Goal: Check status: Check status

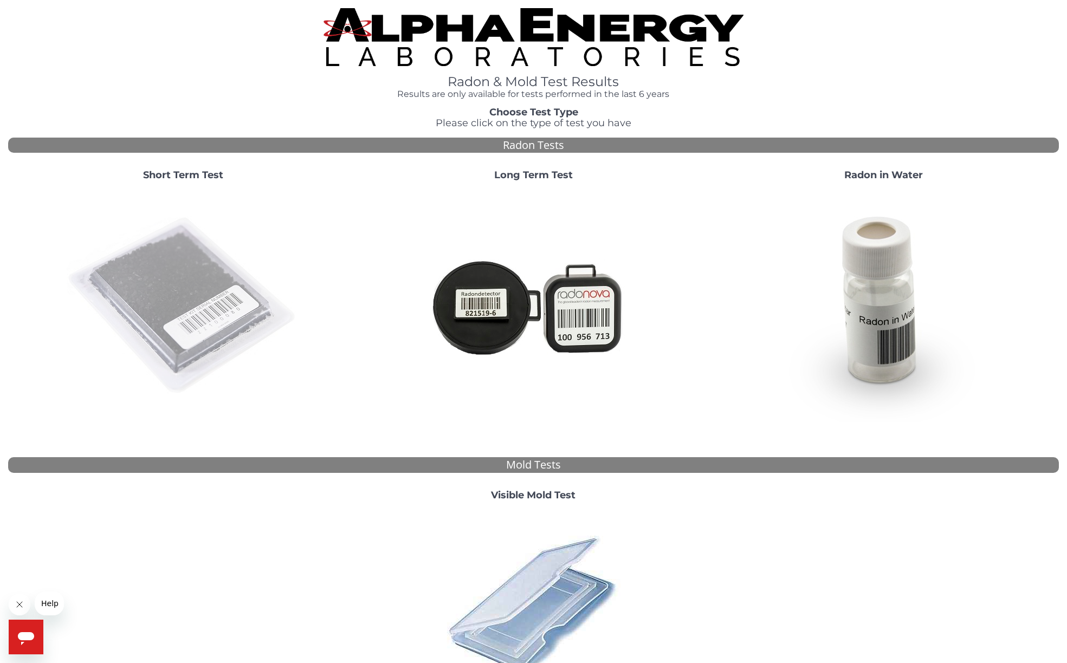
click at [172, 293] on img at bounding box center [183, 306] width 233 height 233
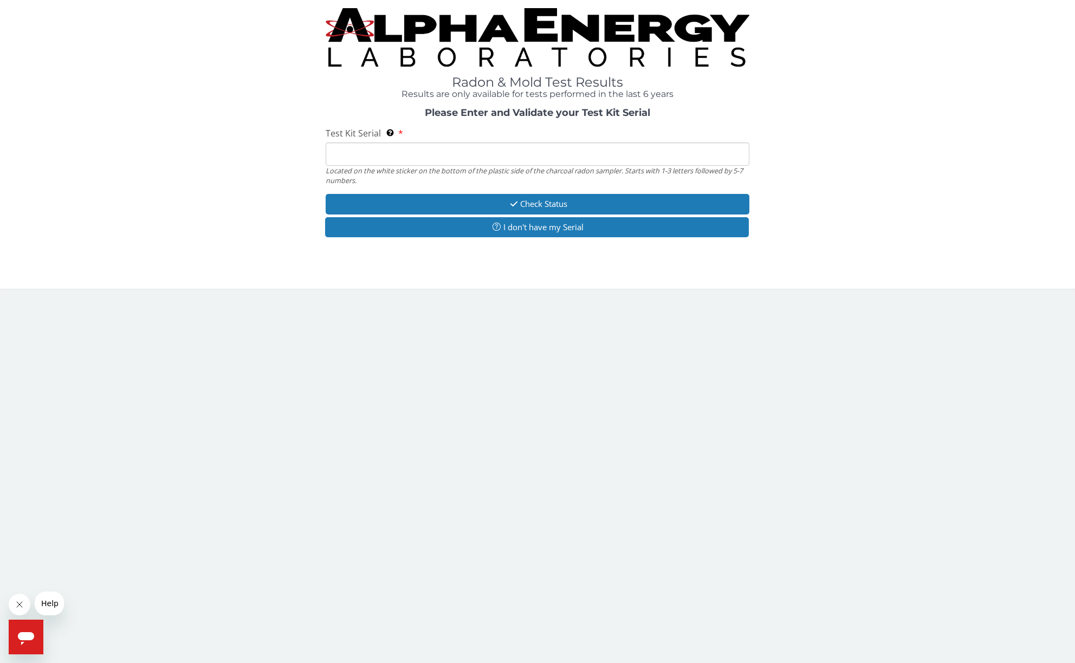
click at [391, 153] on input "Test Kit Serial Located on the white sticker on the bottom of the plastic side …" at bounding box center [538, 154] width 424 height 23
click at [395, 151] on input "Test Kit Serial Located on the white sticker on the bottom of the plastic side …" at bounding box center [538, 154] width 424 height 23
paste input "FE465700"
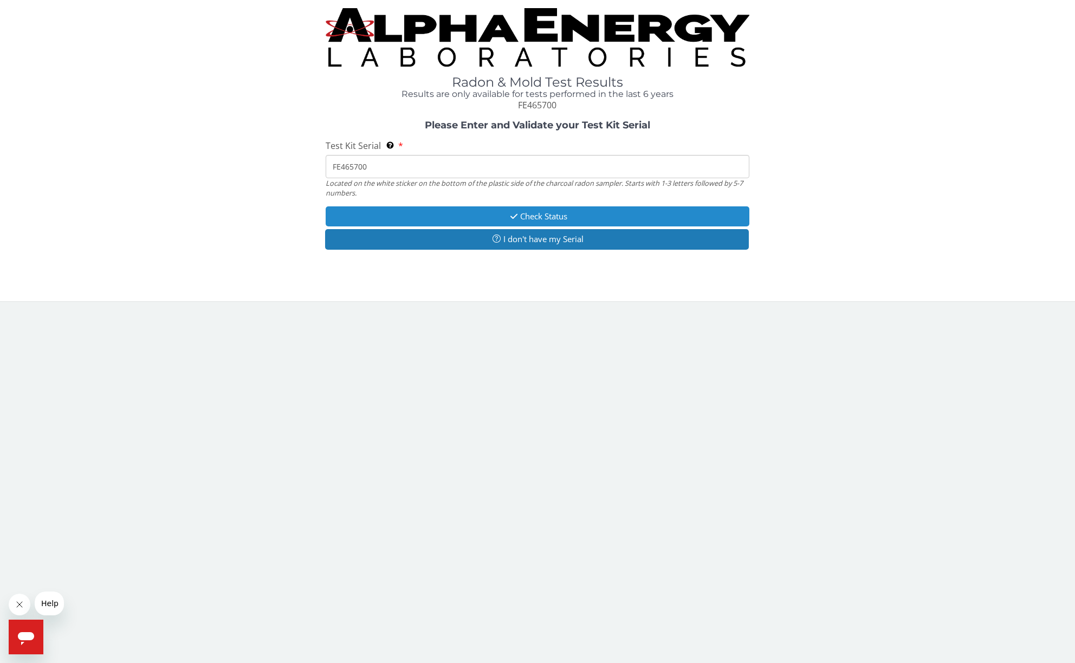
type input "FE465700"
click at [541, 216] on button "Check Status" at bounding box center [538, 216] width 424 height 20
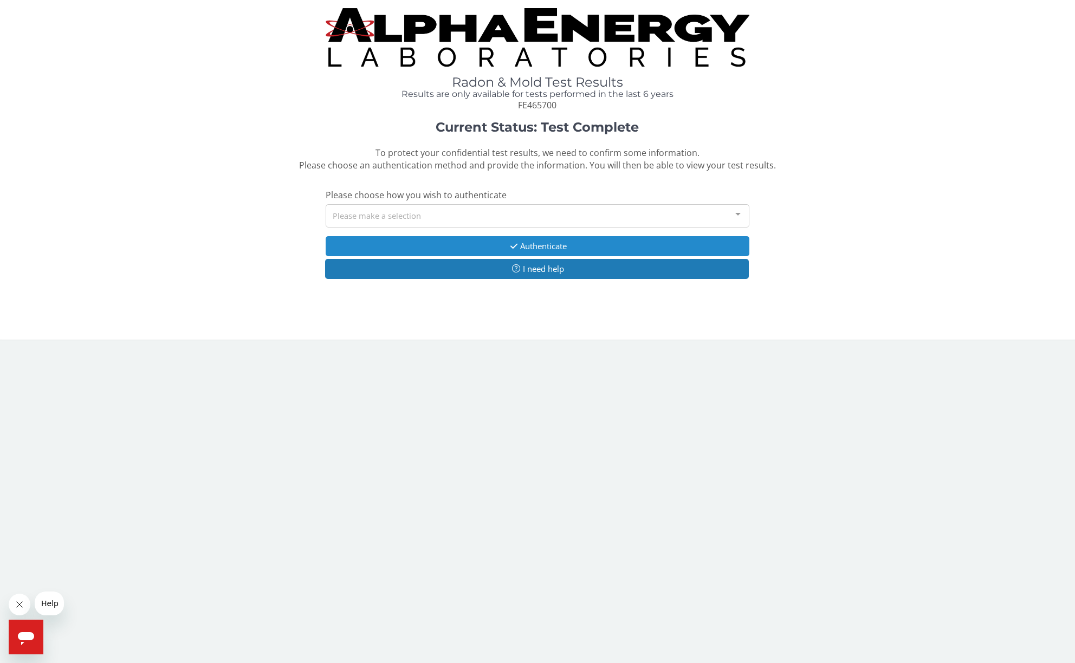
click at [540, 248] on button "Authenticate" at bounding box center [538, 246] width 424 height 20
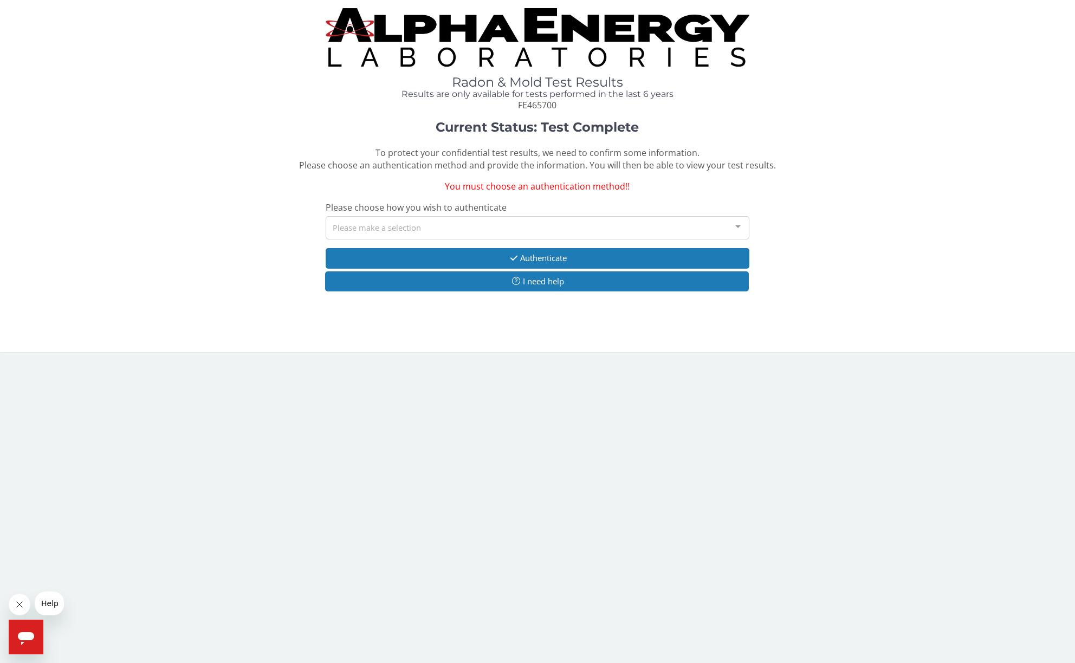
click at [465, 221] on div "Please make a selection" at bounding box center [538, 227] width 424 height 23
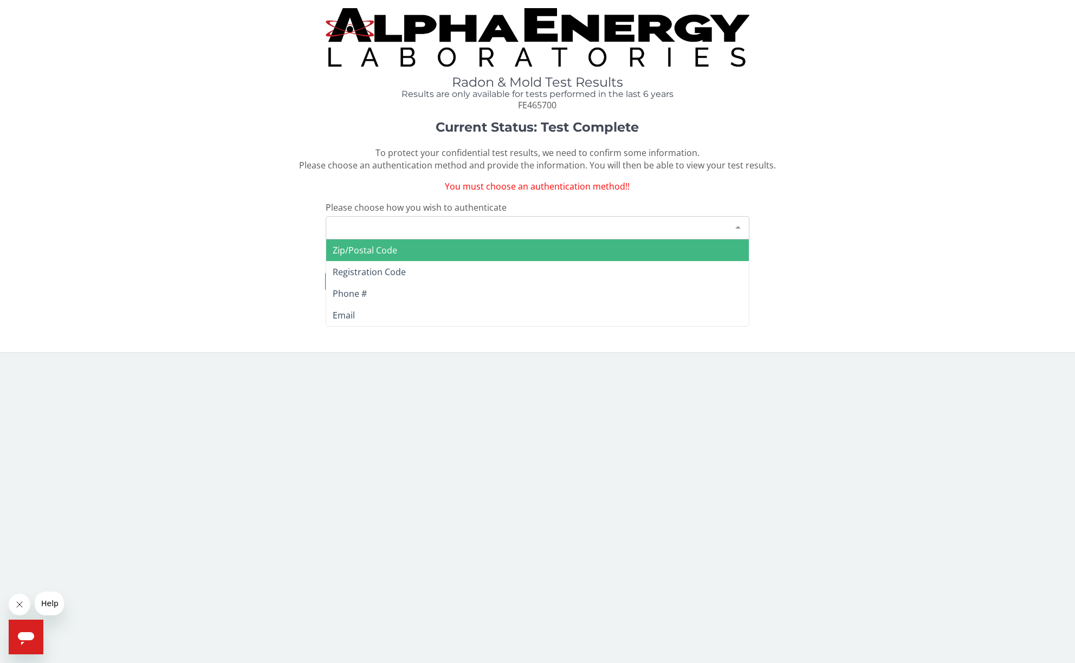
click at [369, 248] on span "Zip/Postal Code" at bounding box center [365, 250] width 64 height 12
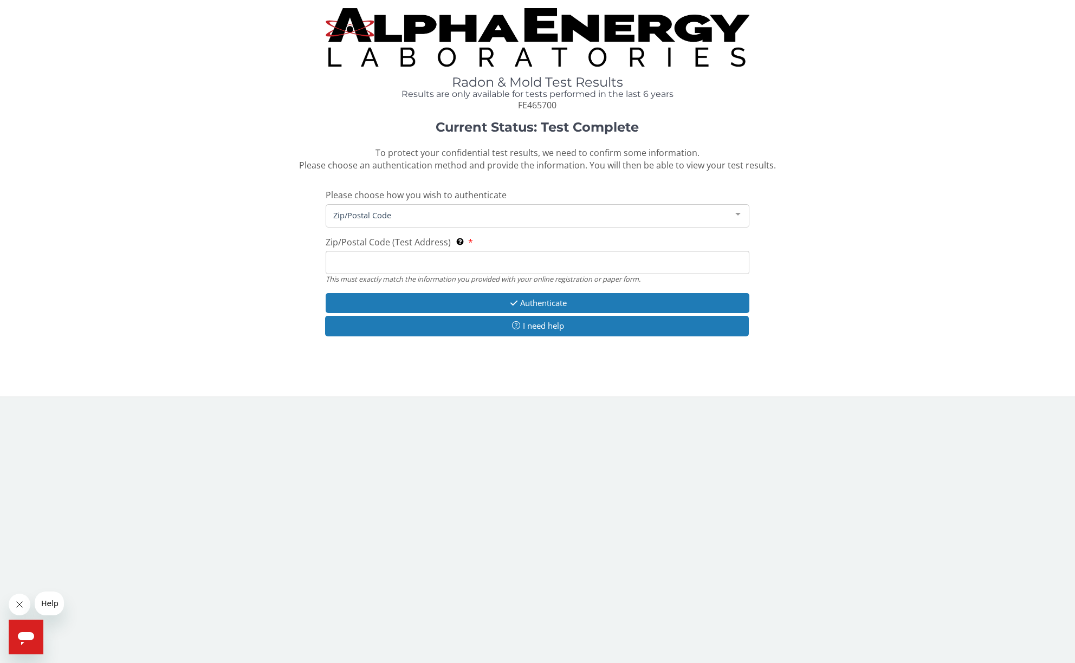
click at [403, 263] on input "Zip/Postal Code (Test Address) This must exactly match the information you prov…" at bounding box center [538, 262] width 424 height 23
type input "02081"
click at [546, 299] on button "Authenticate" at bounding box center [538, 303] width 424 height 20
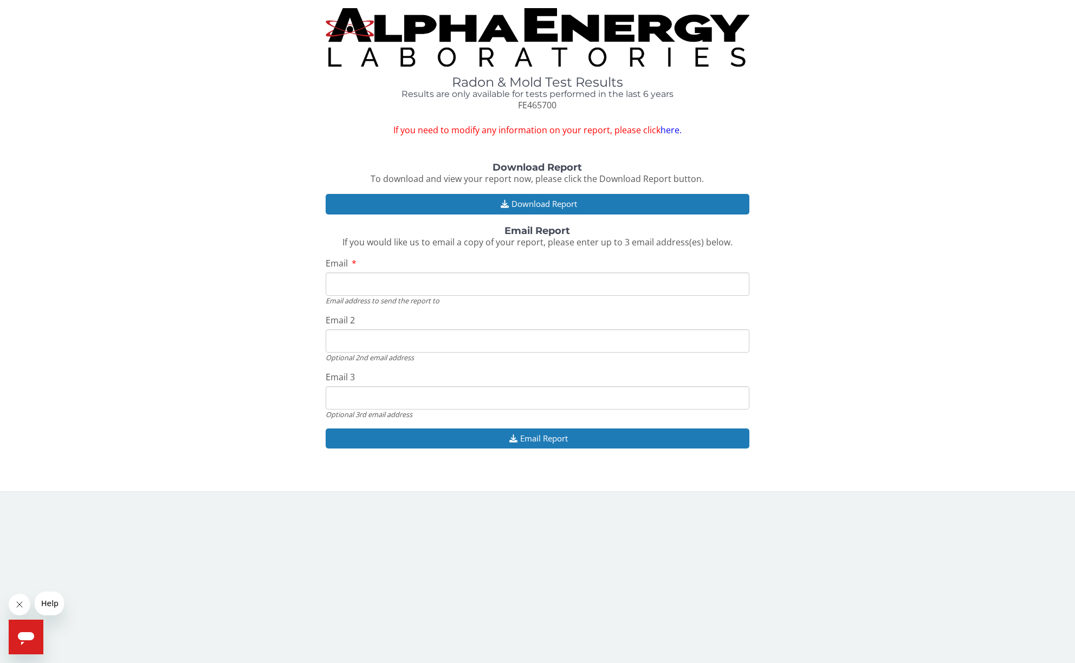
click at [391, 288] on input "Email" at bounding box center [538, 284] width 424 height 23
type input "[EMAIL_ADDRESS][DOMAIN_NAME]"
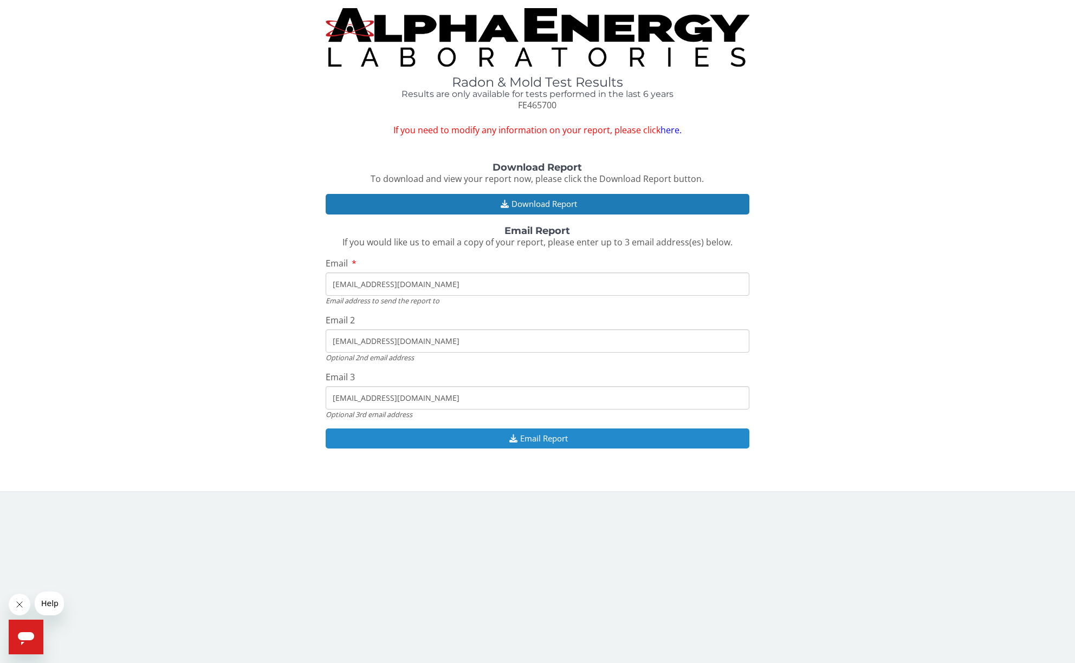
click at [528, 439] on button "Email Report" at bounding box center [538, 439] width 424 height 20
